Goal: Information Seeking & Learning: Understand process/instructions

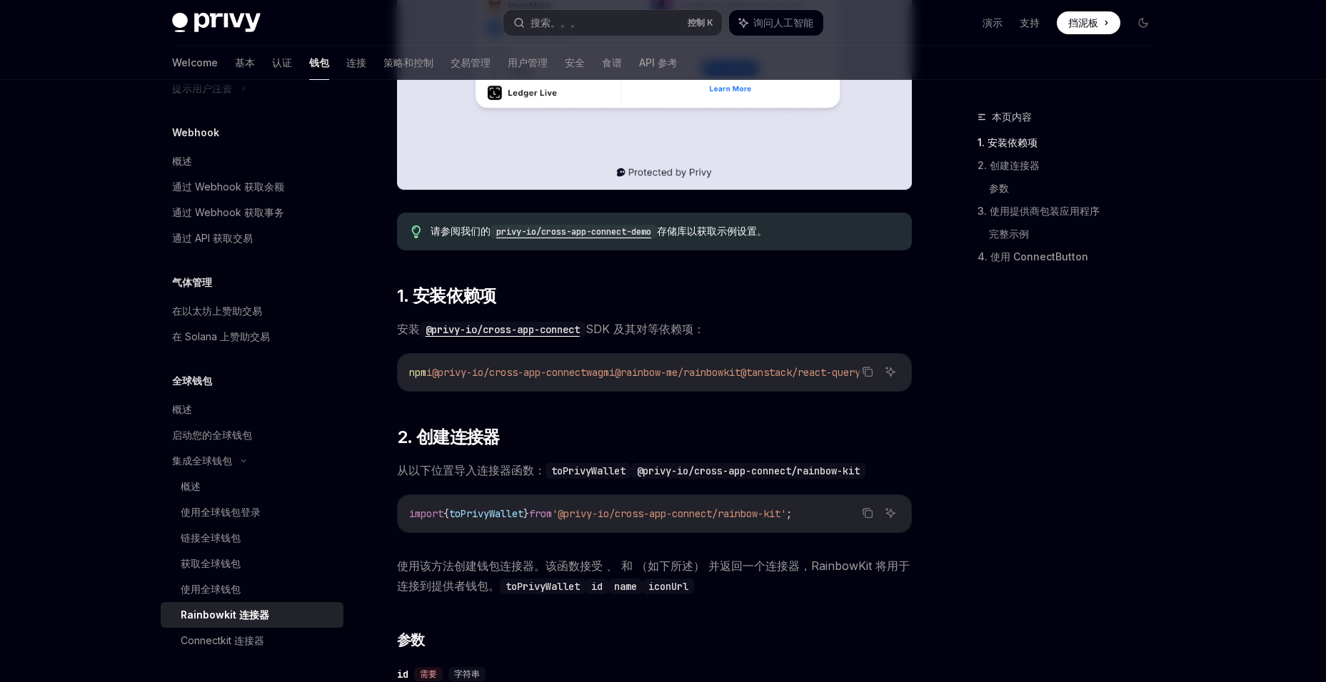
scroll to position [357, 0]
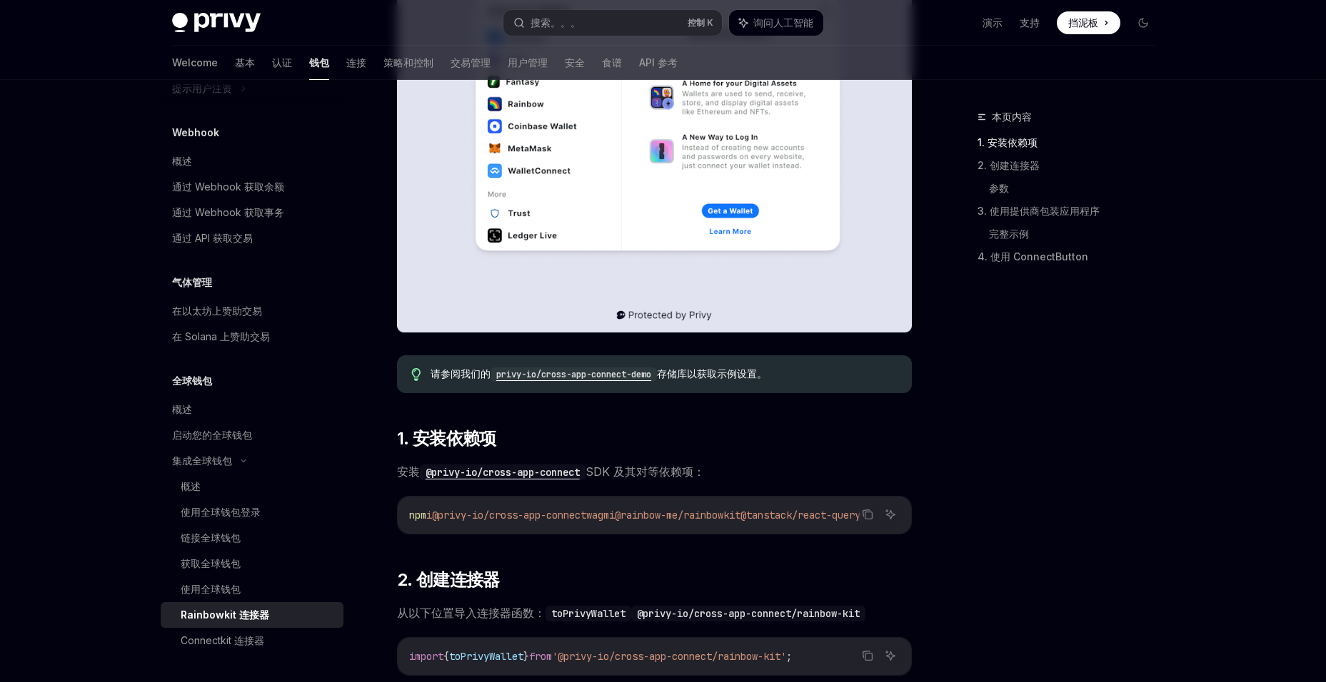
drag, startPoint x: 658, startPoint y: 481, endPoint x: 747, endPoint y: 478, distance: 88.6
click at [747, 478] on span "安装 @privy-io/cross-app-connect SDK 及其对等依赖项：" at bounding box center [654, 472] width 515 height 20
drag, startPoint x: 747, startPoint y: 478, endPoint x: 862, endPoint y: 531, distance: 127.1
click at [862, 531] on div "复制 询问人工智能 npm i @privy-io/cross-app-connect wagmi @rainbow-me/rainbowkit @tanst…" at bounding box center [654, 515] width 515 height 39
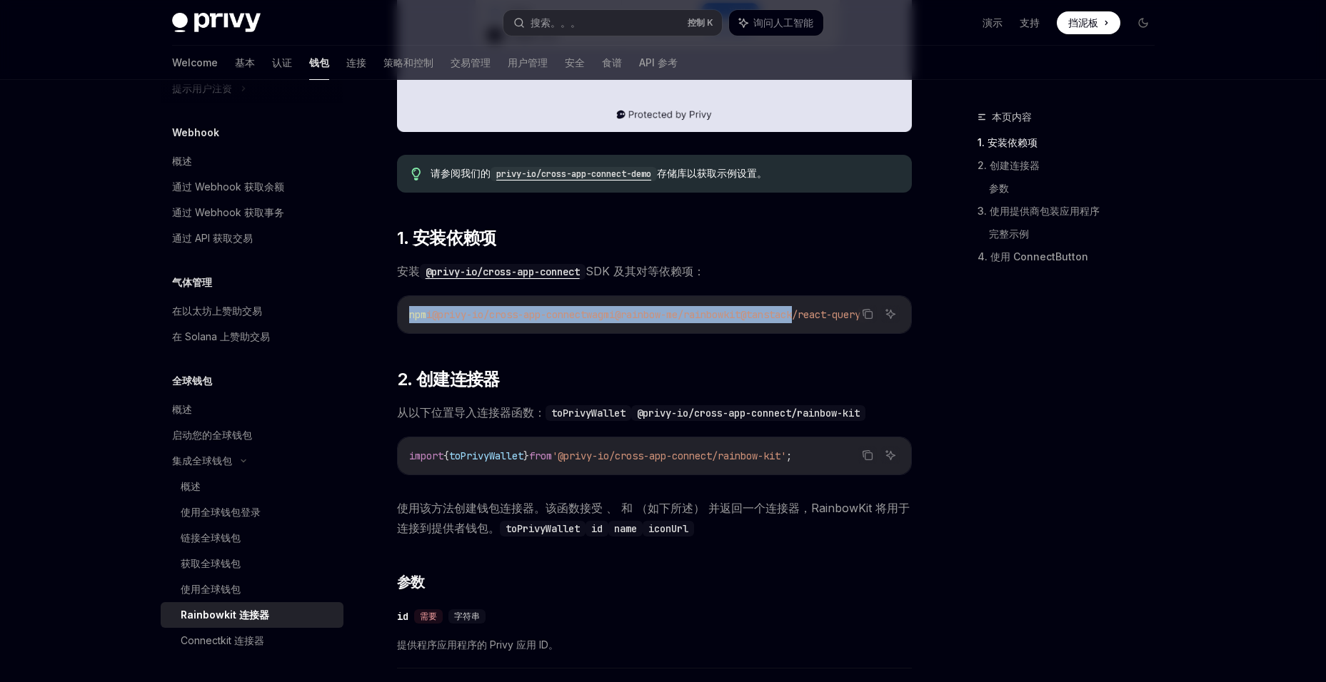
scroll to position [571, 0]
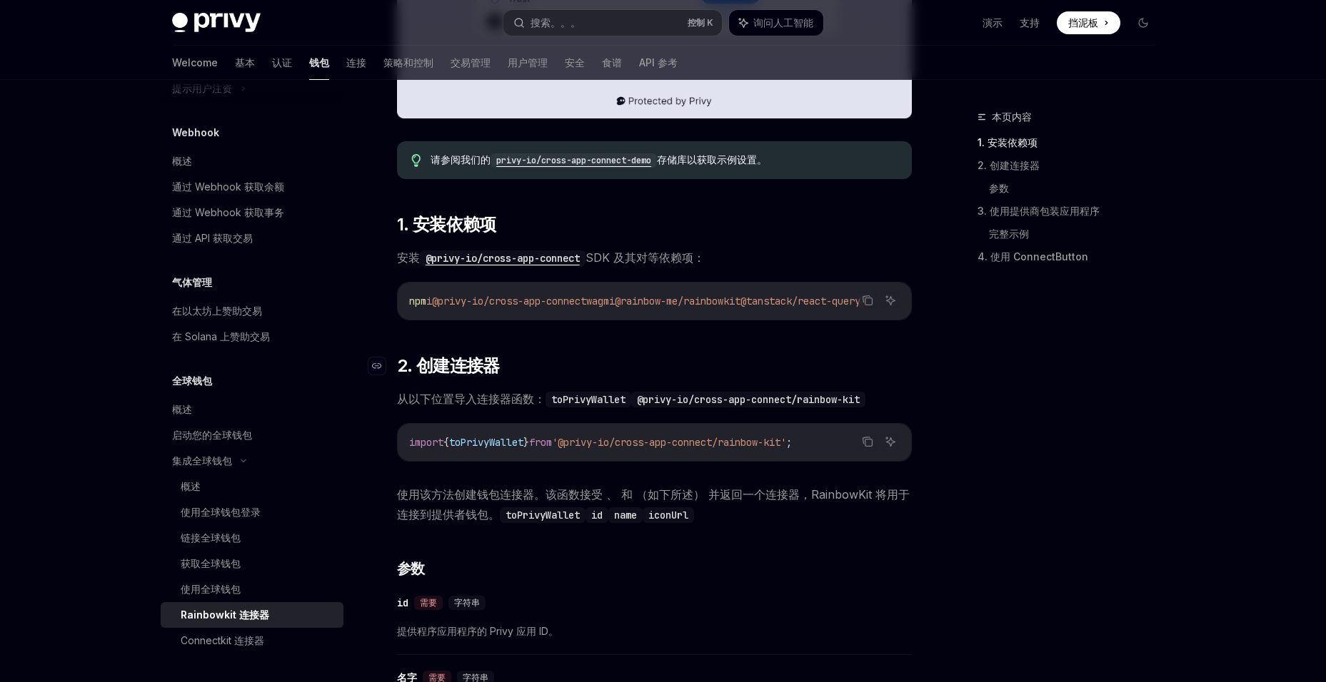
click at [582, 361] on h2 "​ 2. 创建连接器" at bounding box center [654, 366] width 515 height 23
click at [460, 375] on span "2. 创建连接器" at bounding box center [448, 366] width 103 height 23
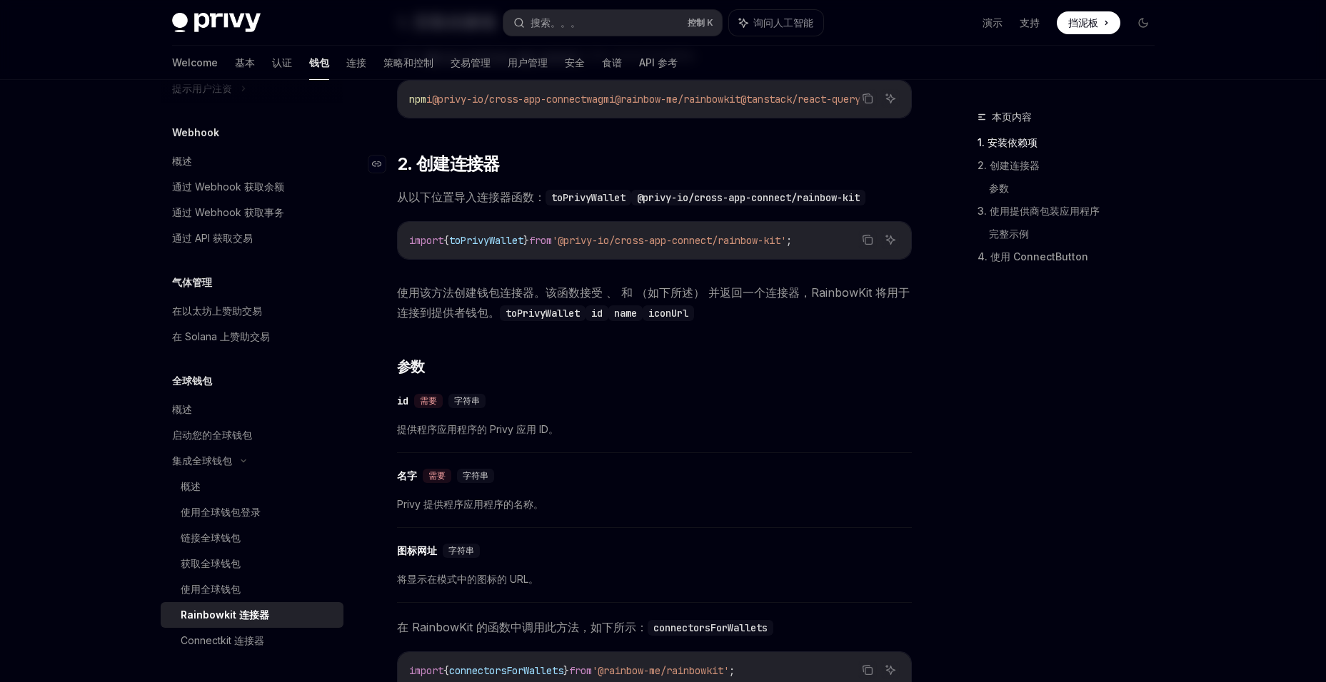
scroll to position [822, 0]
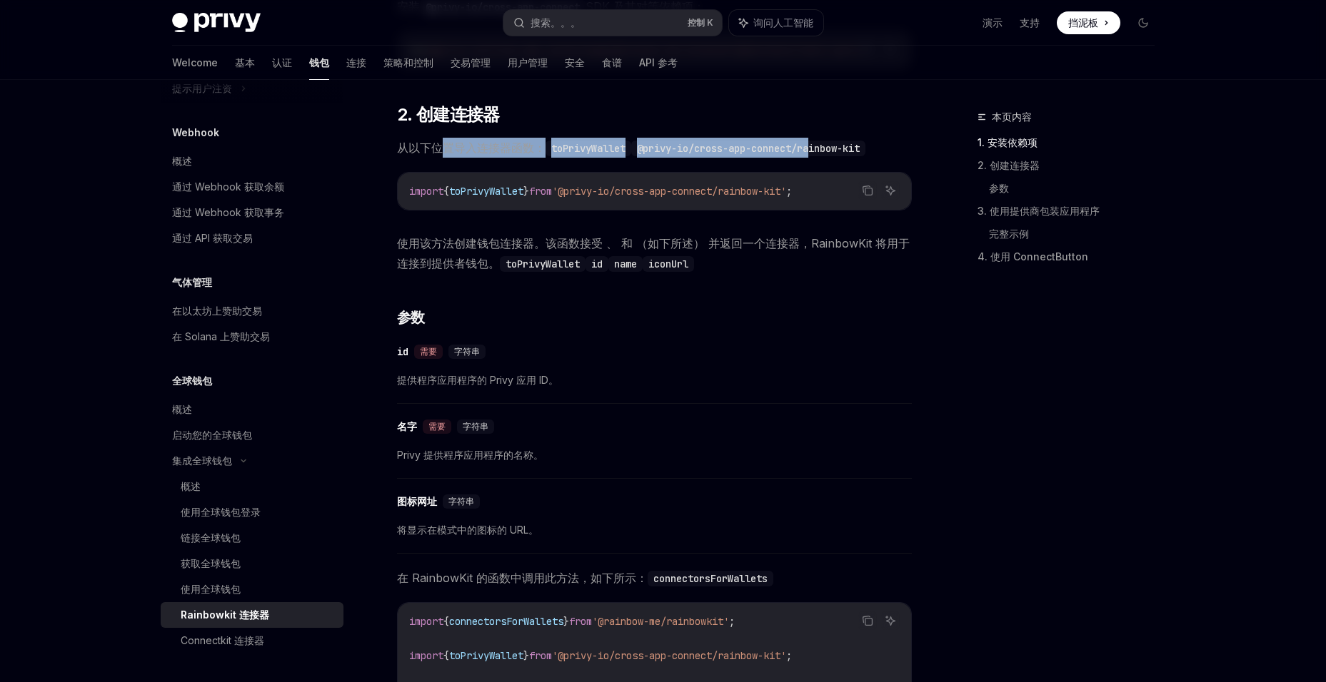
drag, startPoint x: 442, startPoint y: 154, endPoint x: 823, endPoint y: 161, distance: 381.2
click at [823, 158] on span "从以下位置导入连接器函数： toPrivyWallet @privy-io/cross-app-connect/rainbow-kit" at bounding box center [654, 148] width 515 height 20
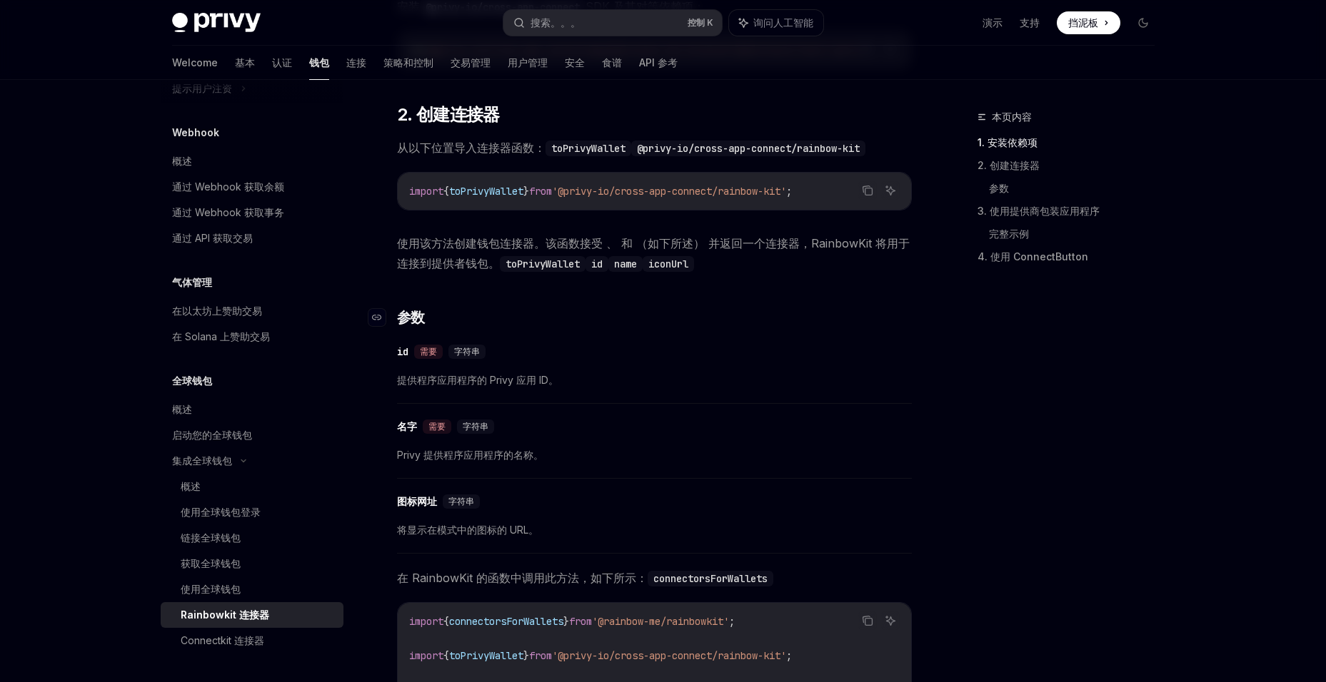
click at [727, 326] on h3 "​ 参数" at bounding box center [654, 318] width 515 height 20
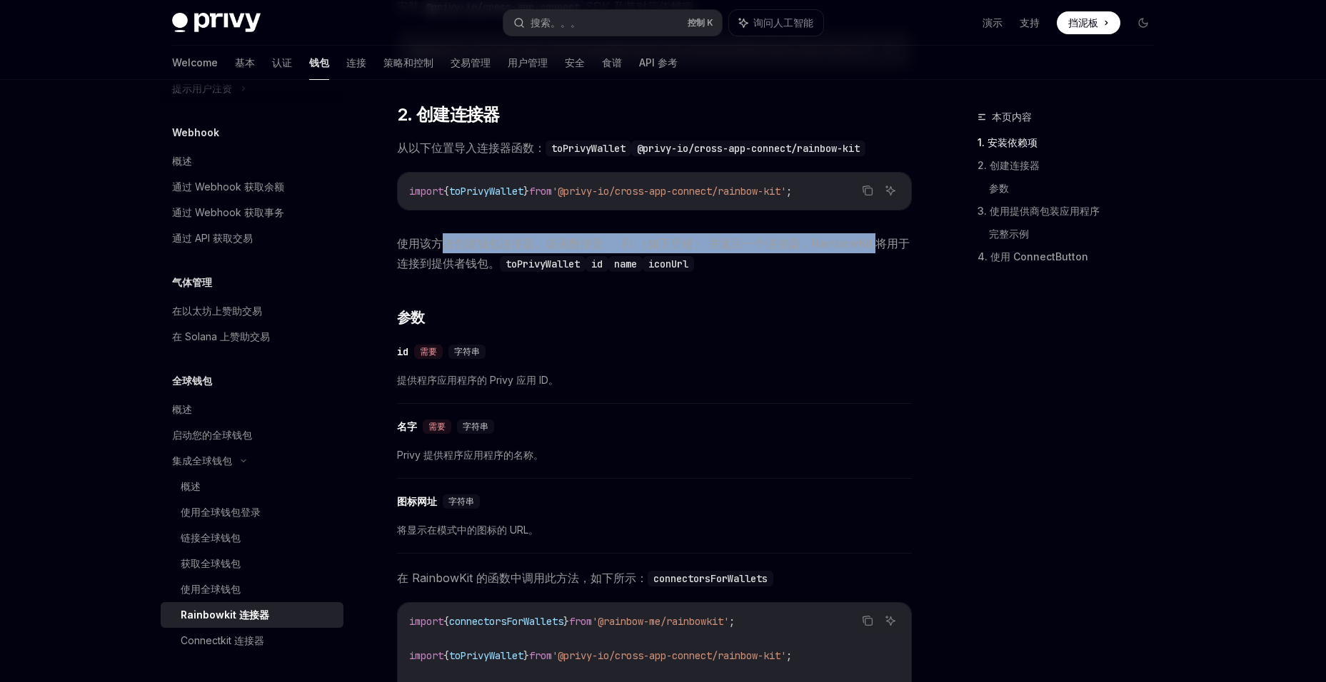
drag, startPoint x: 446, startPoint y: 255, endPoint x: 872, endPoint y: 240, distance: 425.7
click at [872, 240] on span "使用该方法创建钱包连接器。该函数接受 、 和 （如下所述） 并返回一个连接器，RainbowKit 将用于连接到提供者钱包。 toPrivyWallet id…" at bounding box center [654, 253] width 515 height 40
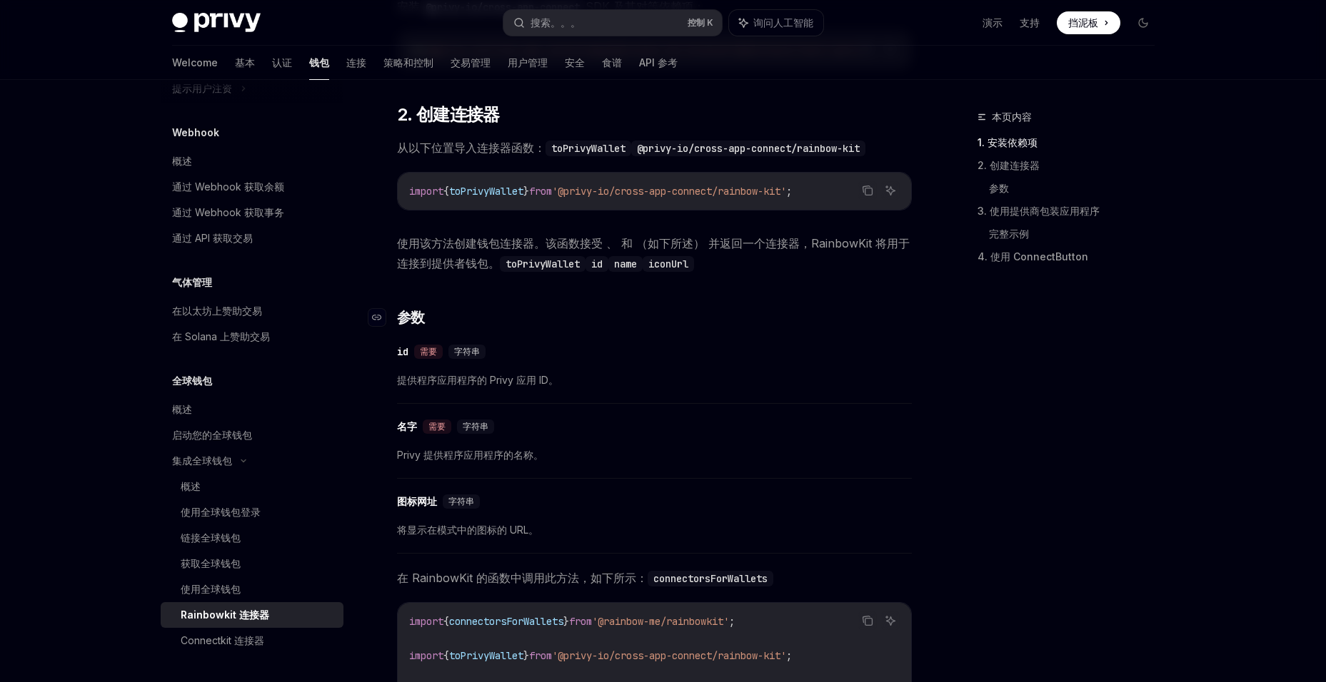
click at [701, 314] on h3 "​ 参数" at bounding box center [654, 318] width 515 height 20
drag, startPoint x: 734, startPoint y: 276, endPoint x: 434, endPoint y: 273, distance: 300.5
click at [434, 273] on span "使用该方法创建钱包连接器。该函数接受 、 和 （如下所述） 并返回一个连接器，RainbowKit 将用于连接到提供者钱包。 toPrivyWallet id…" at bounding box center [654, 253] width 515 height 40
drag, startPoint x: 434, startPoint y: 273, endPoint x: 468, endPoint y: 340, distance: 74.4
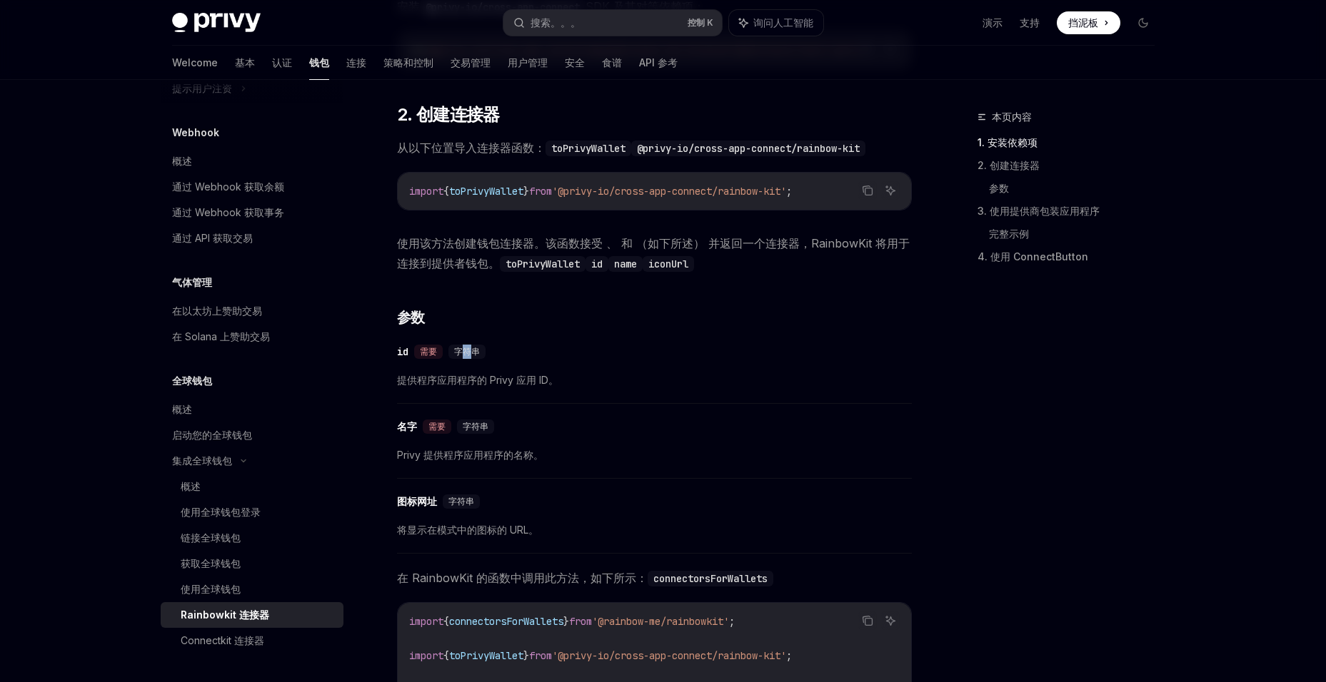
scroll to position [537, 0]
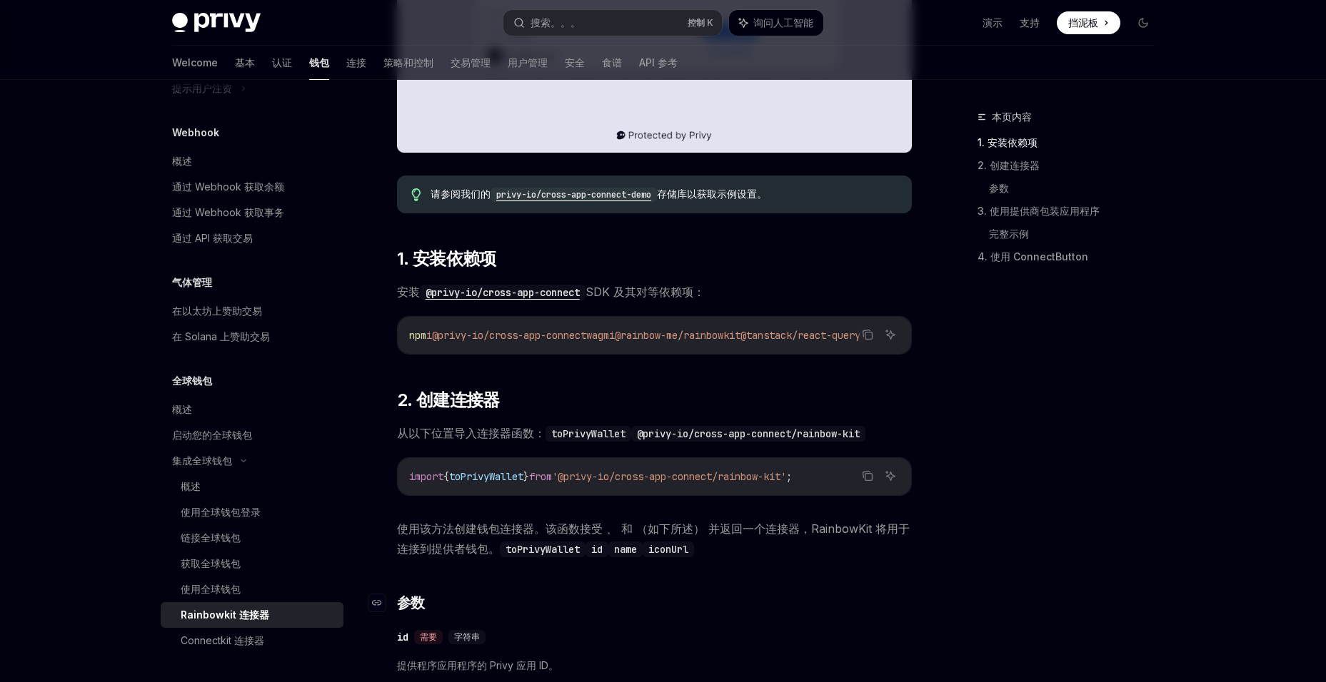
click at [777, 600] on h3 "​ 参数" at bounding box center [654, 603] width 515 height 20
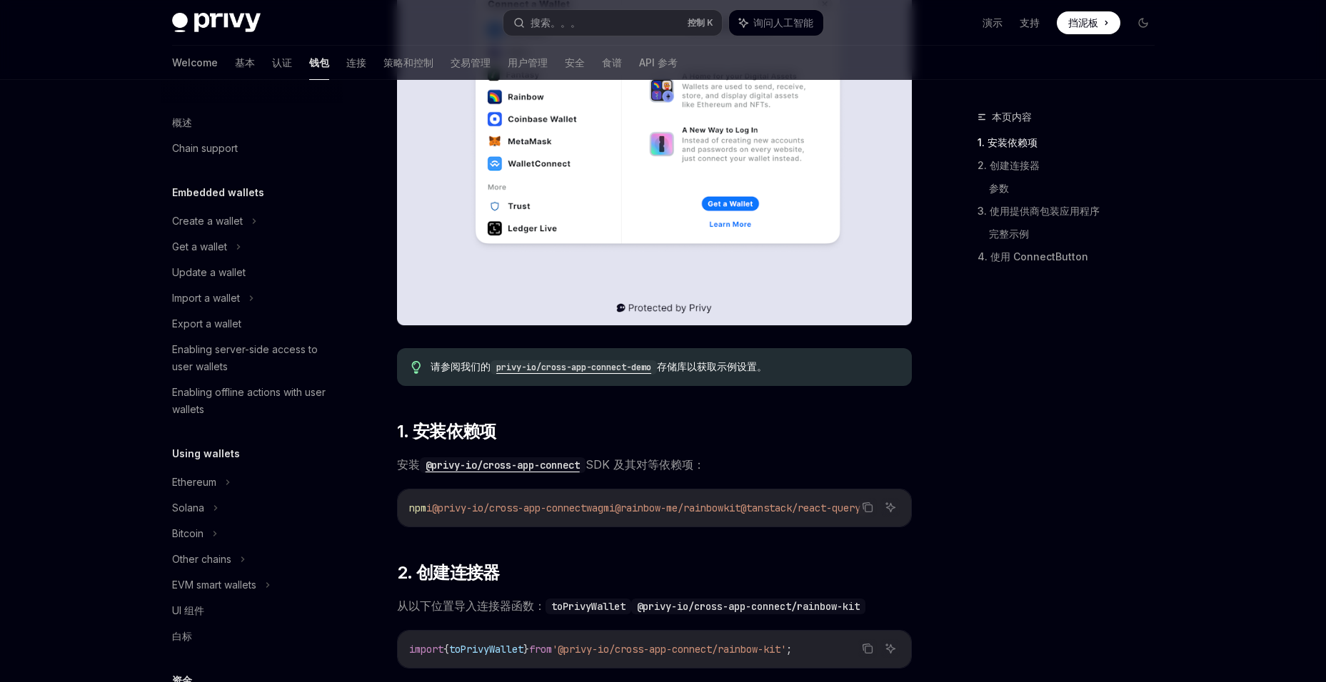
scroll to position [207, 0]
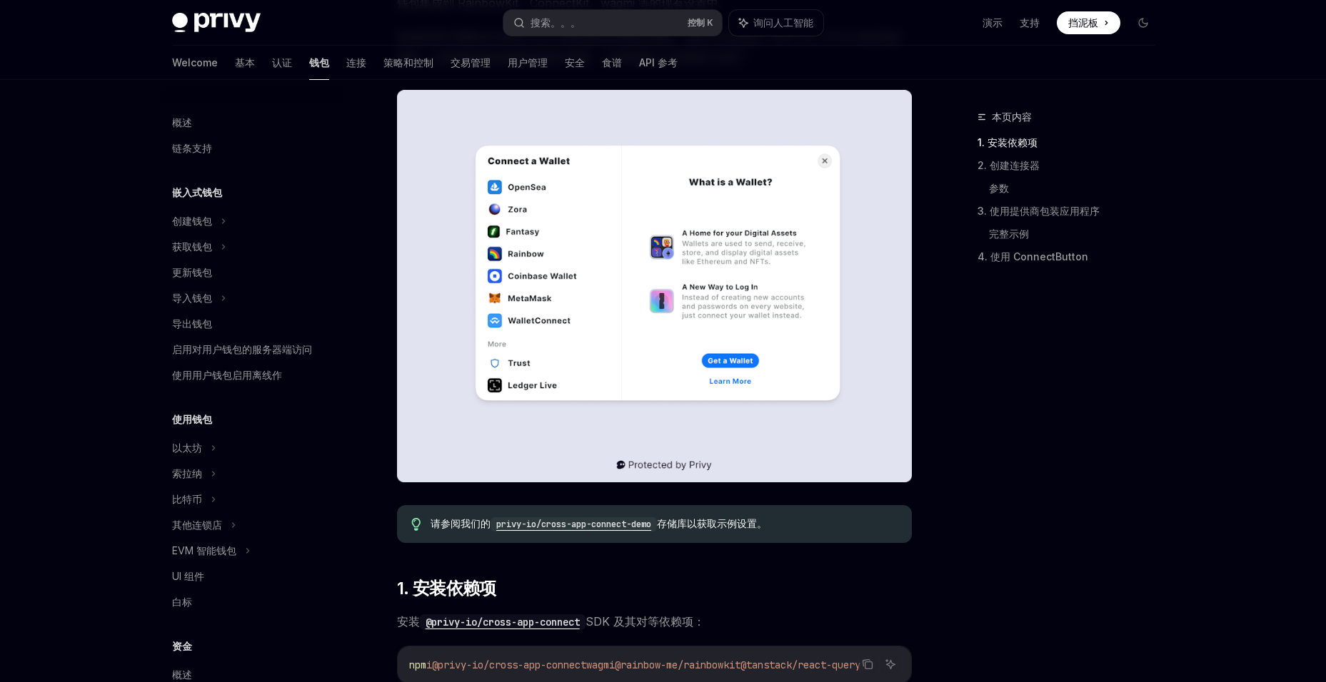
click at [309, 69] on font "钱包" at bounding box center [319, 63] width 20 height 14
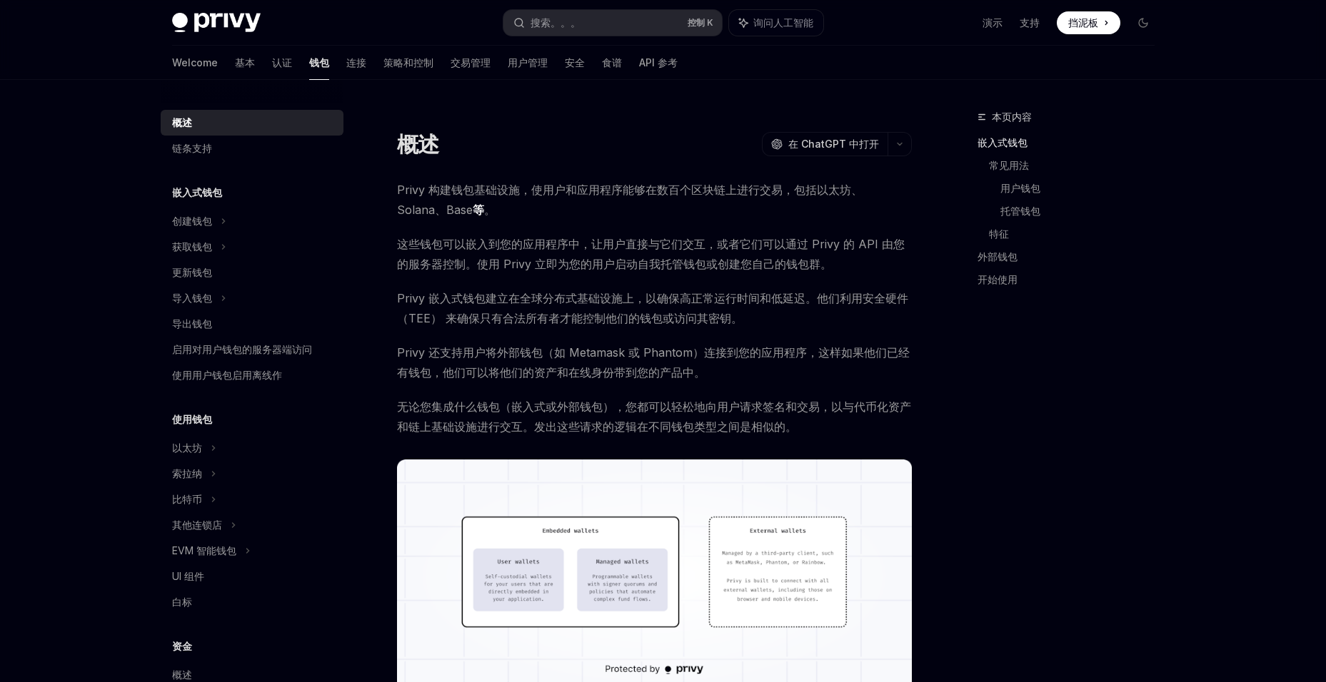
click at [208, 195] on h5 "嵌入式钱包" at bounding box center [197, 192] width 50 height 17
click at [198, 226] on div "创建钱包" at bounding box center [192, 221] width 40 height 17
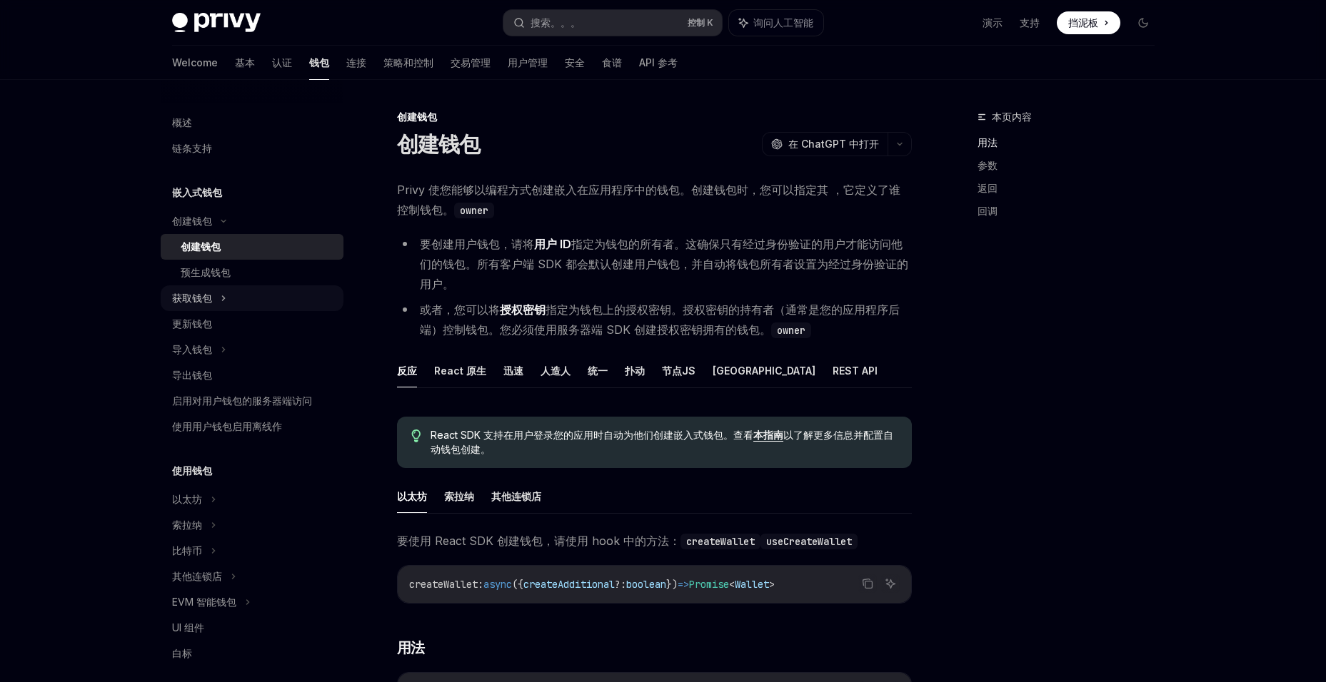
click at [217, 298] on div "获取钱包" at bounding box center [252, 299] width 183 height 26
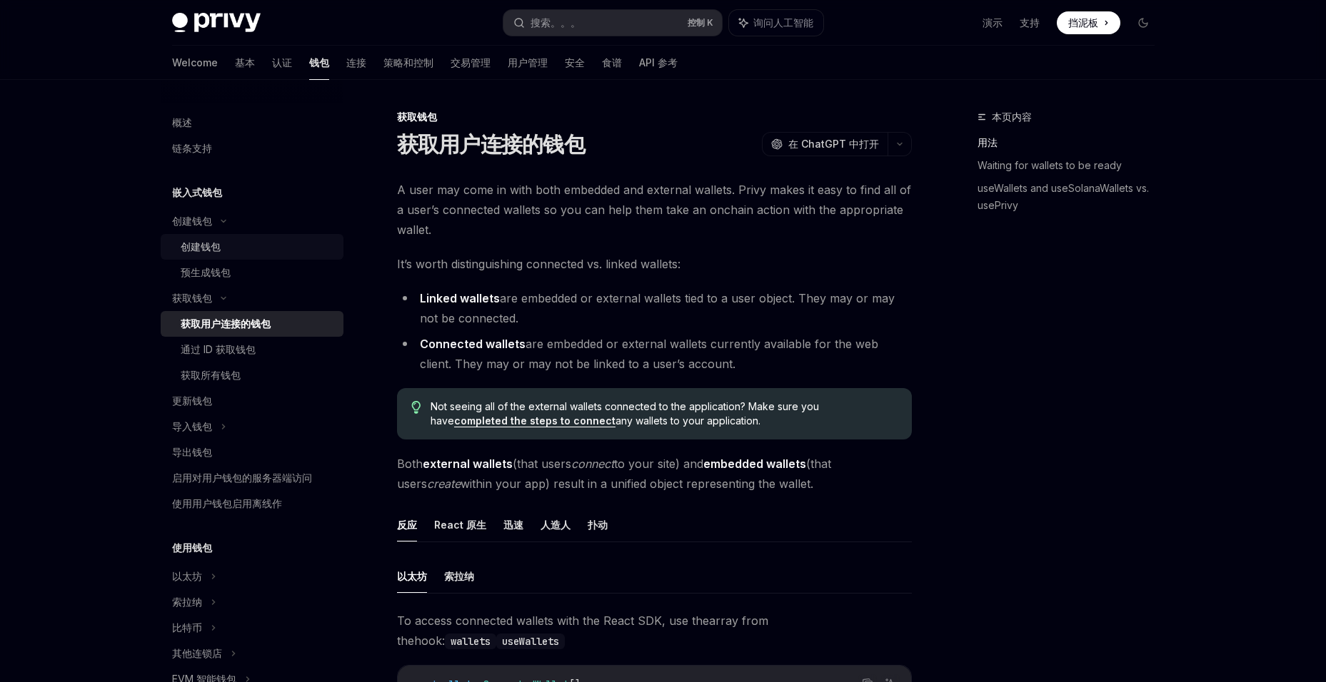
click at [217, 253] on div "创建钱包" at bounding box center [201, 246] width 40 height 17
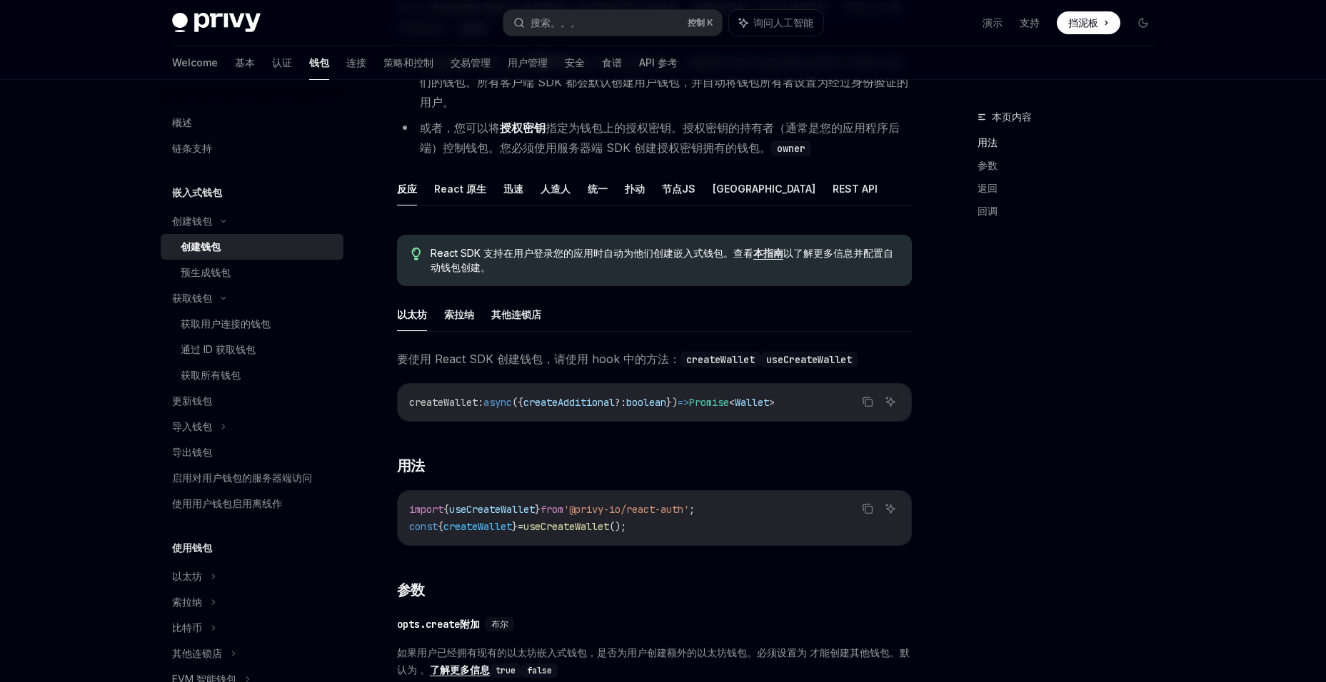
scroll to position [214, 0]
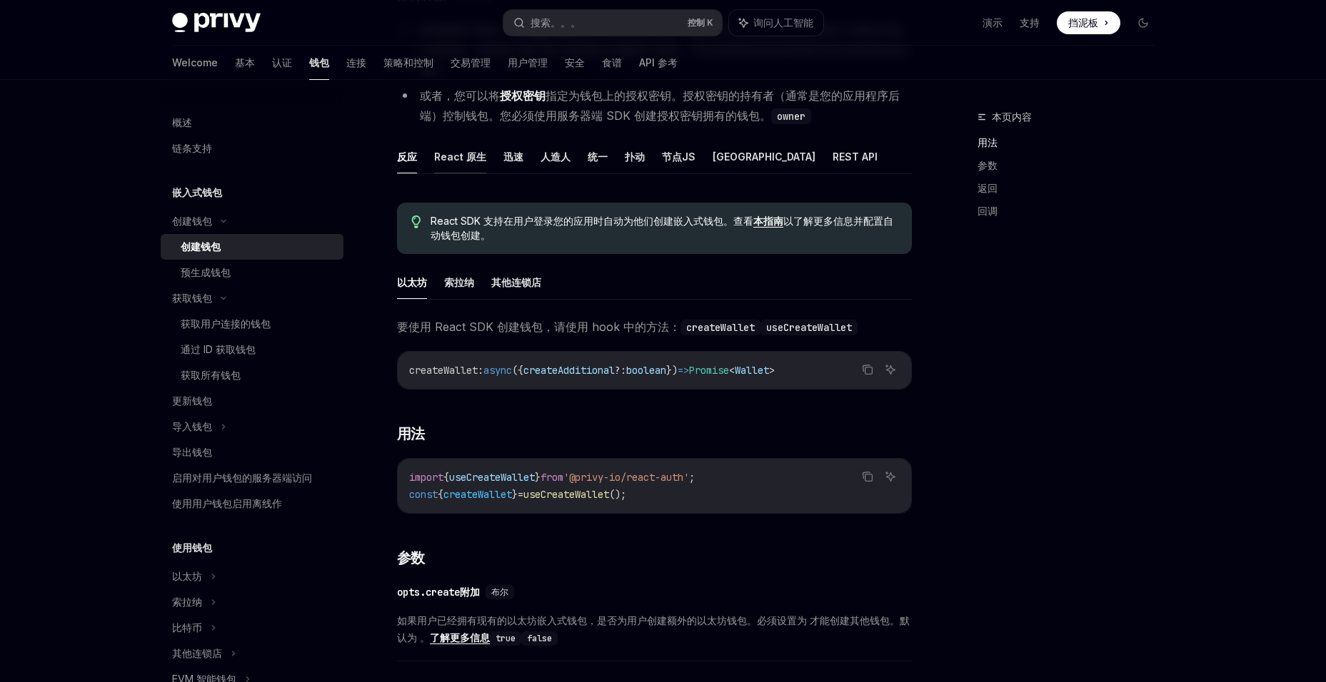
click at [462, 151] on font "React 原生" at bounding box center [460, 156] width 52 height 17
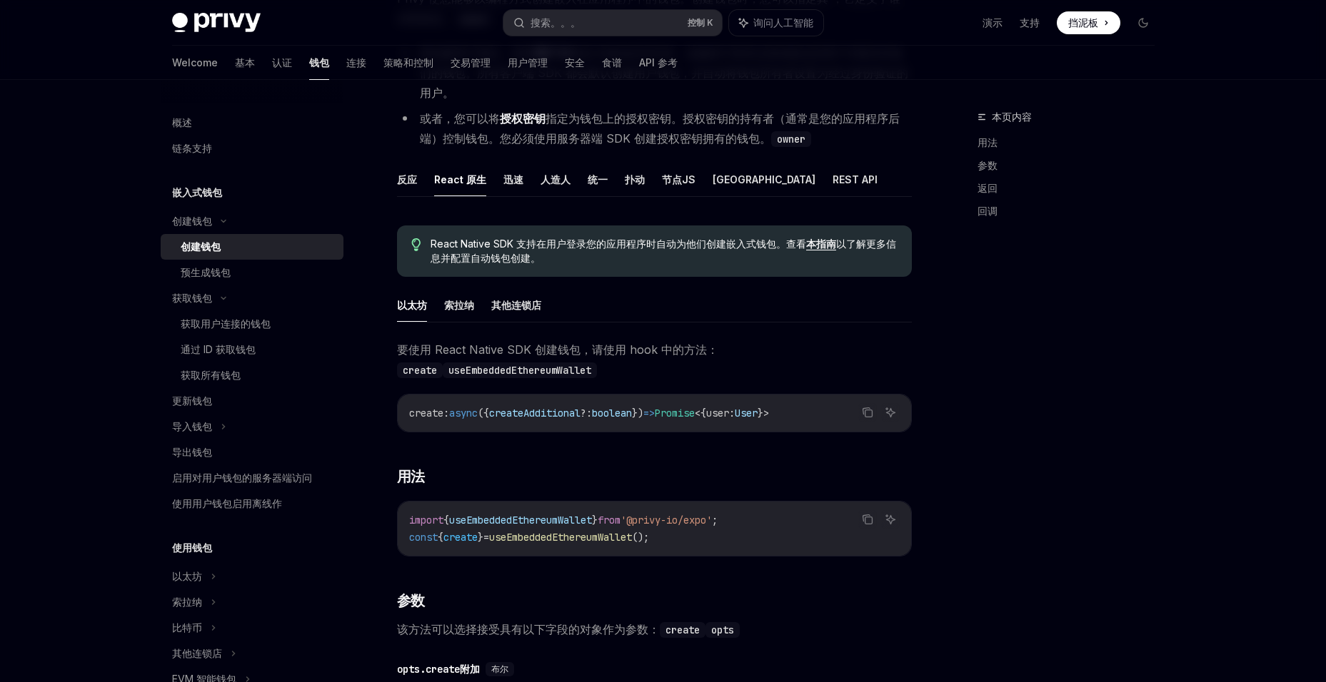
scroll to position [180, 0]
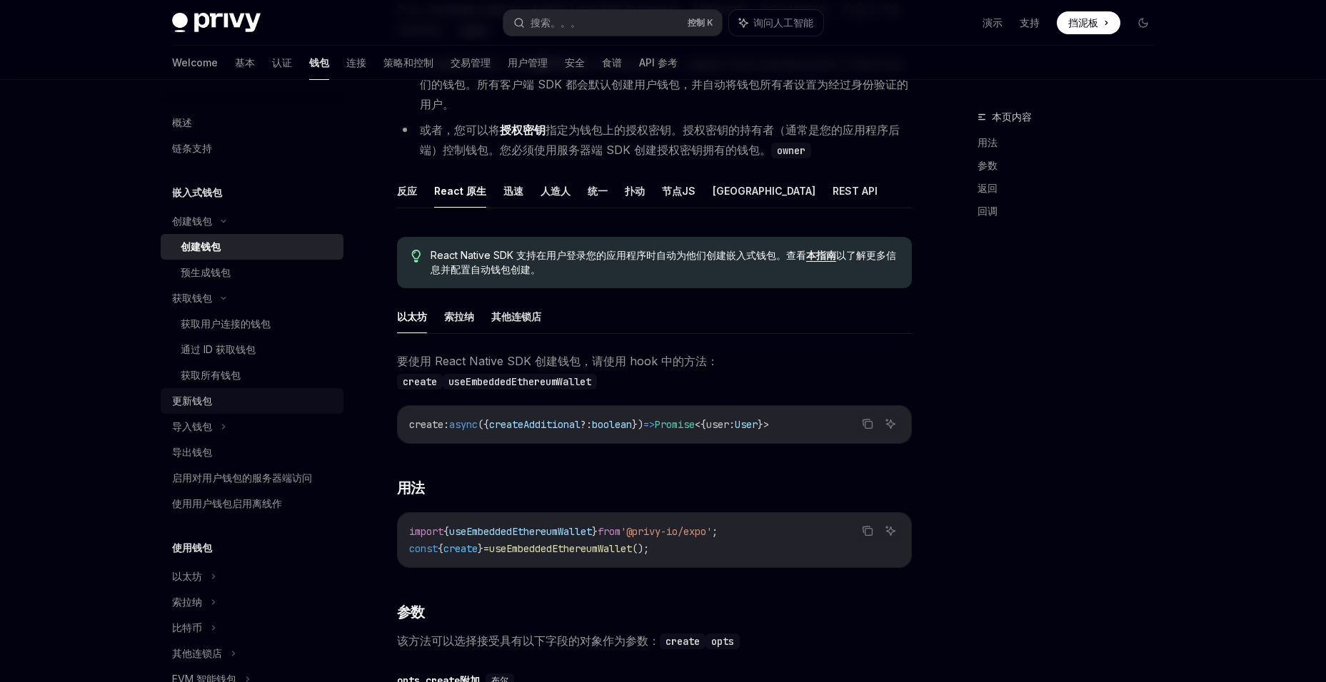
click at [230, 396] on div "更新钱包" at bounding box center [253, 401] width 163 height 17
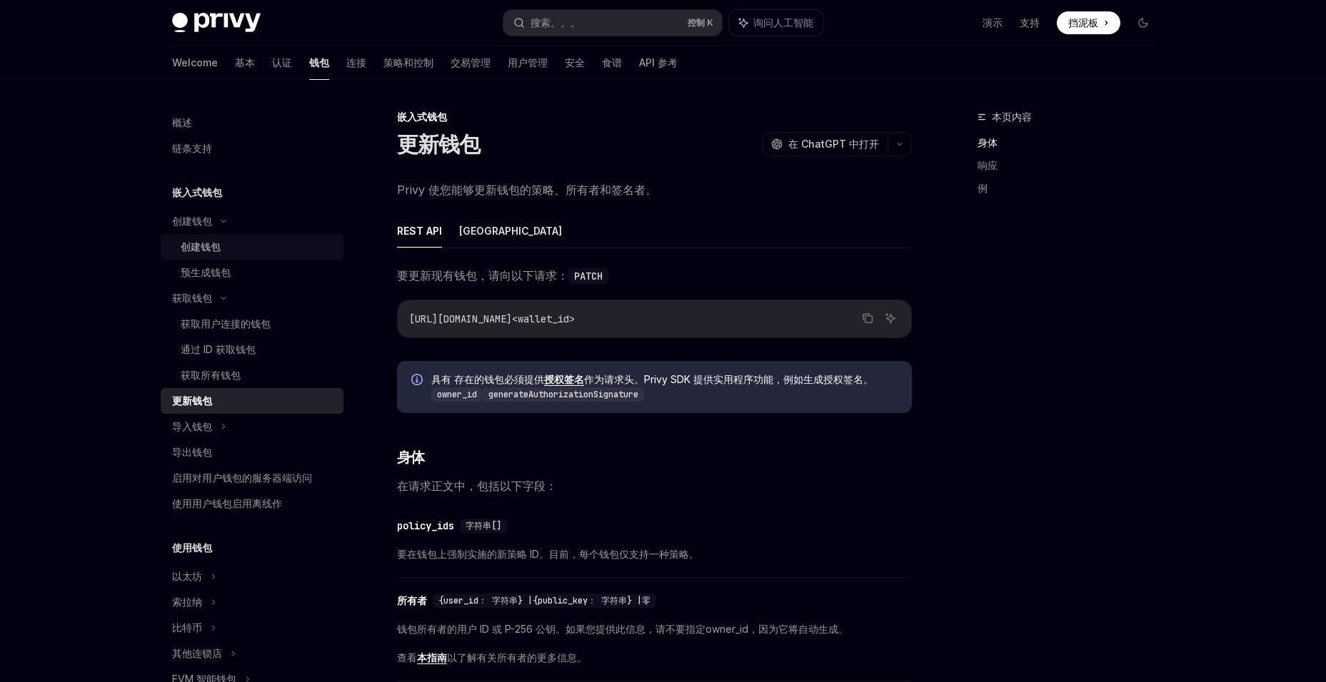
click at [223, 239] on div "创建钱包" at bounding box center [258, 246] width 154 height 17
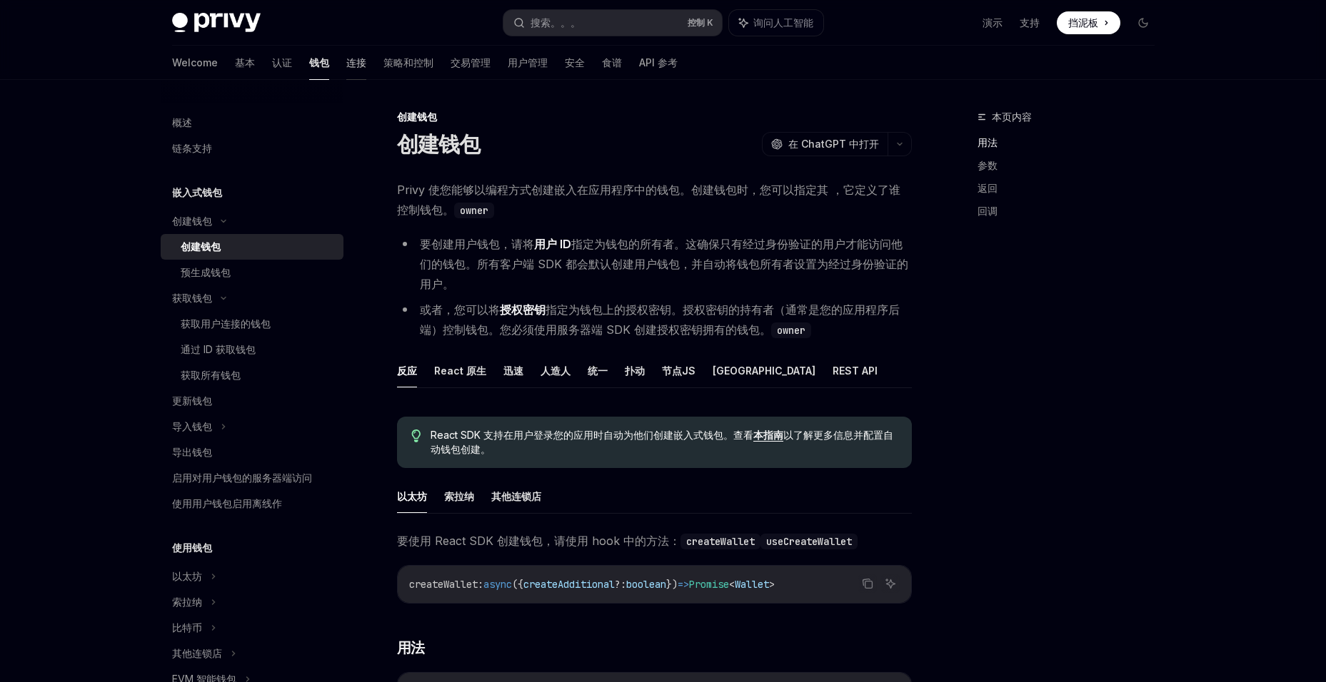
click at [346, 64] on font "连接" at bounding box center [356, 63] width 20 height 14
type textarea "*"
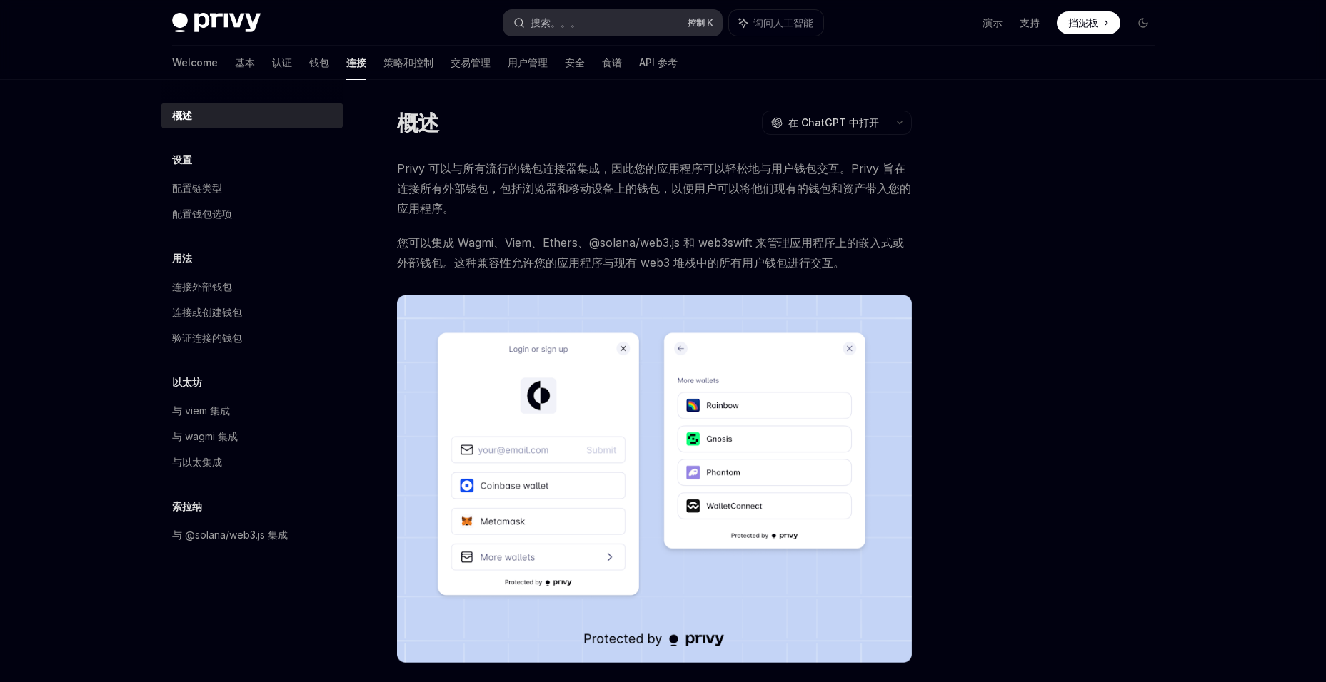
click at [588, 21] on button "搜索。。。 控制 K" at bounding box center [612, 23] width 218 height 26
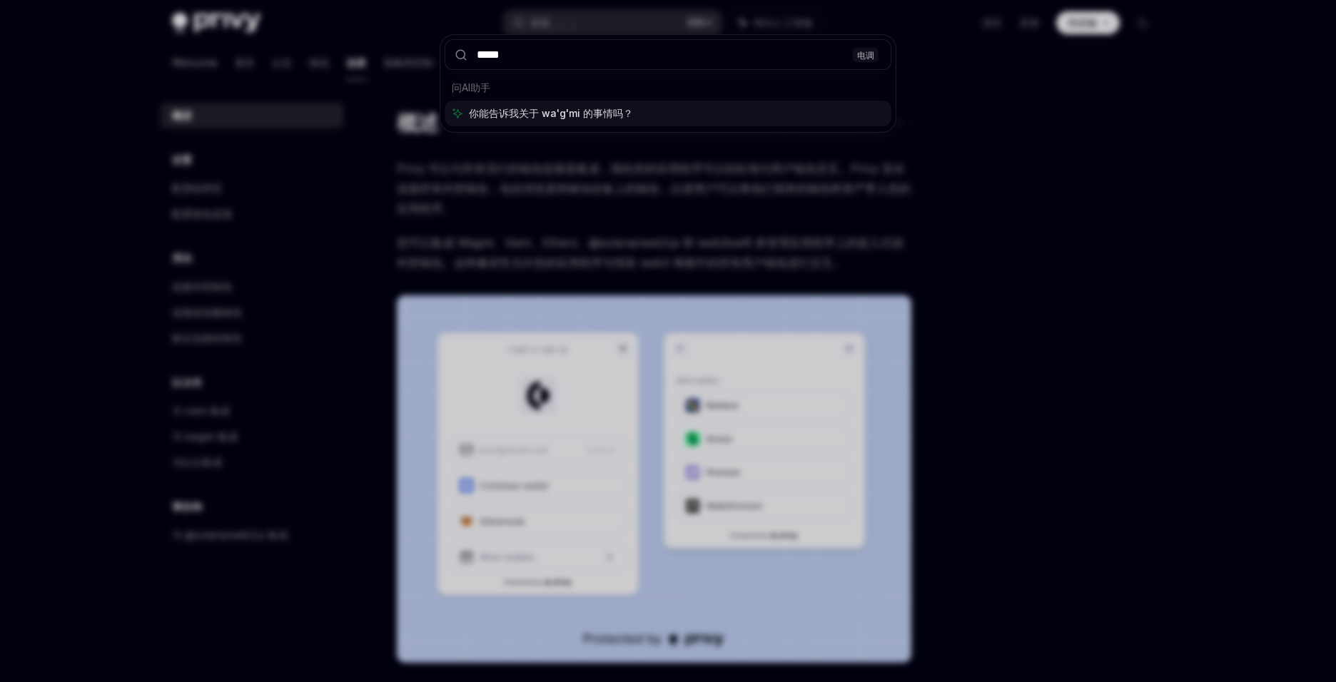
type input "*****"
type textarea "*"
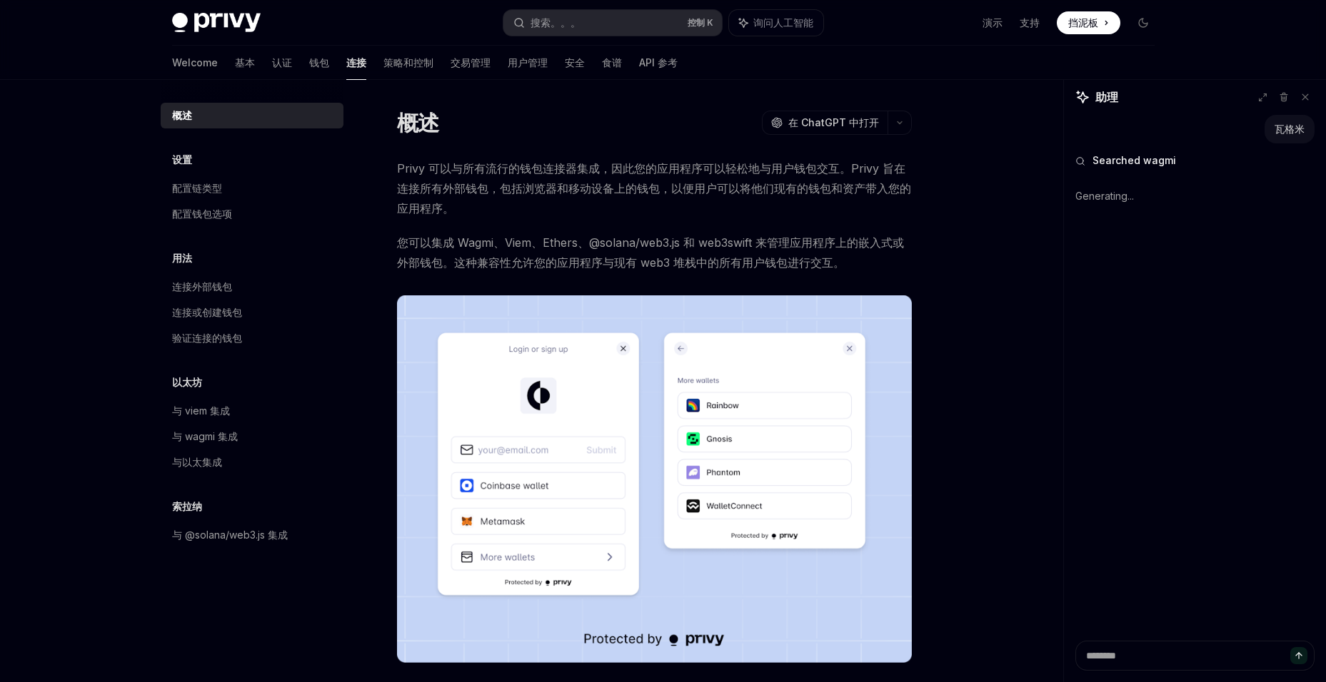
type textarea "*"
